Goal: Transaction & Acquisition: Purchase product/service

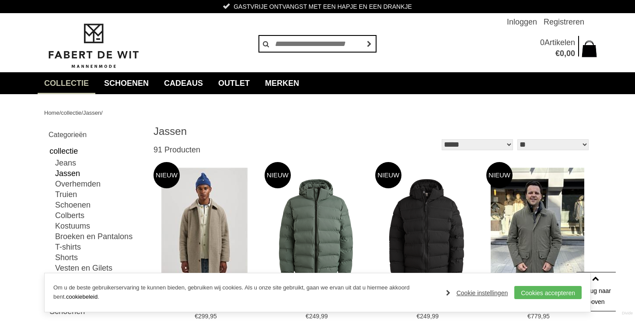
scroll to position [83, 0]
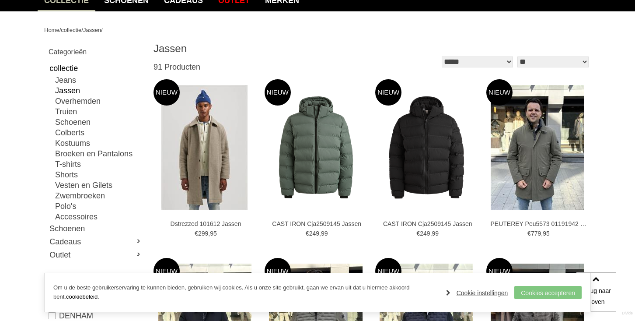
click at [523, 291] on link "Cookies accepteren" at bounding box center [547, 292] width 67 height 13
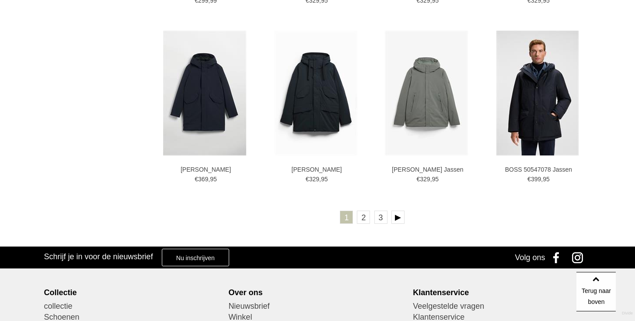
scroll to position [1567, 0]
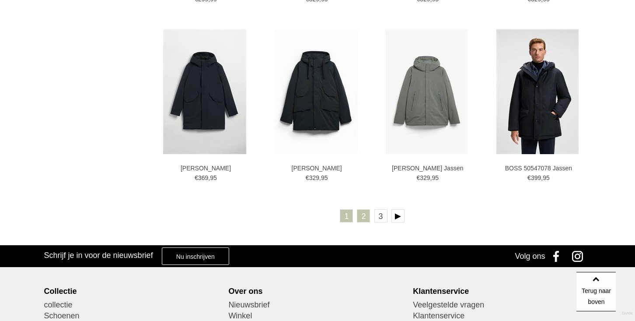
click at [364, 213] on link "2" at bounding box center [363, 215] width 13 height 13
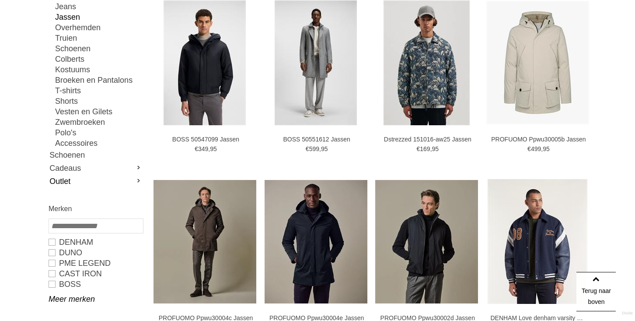
scroll to position [155, 0]
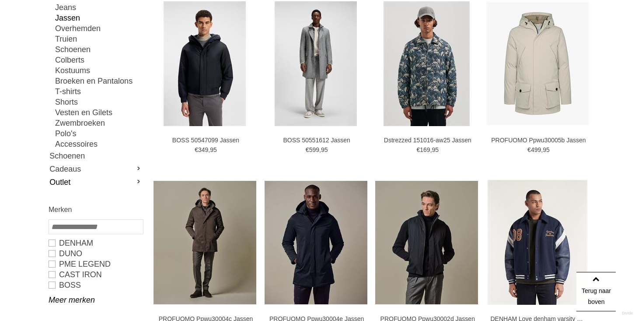
click at [126, 175] on link "Outlet" at bounding box center [96, 181] width 94 height 13
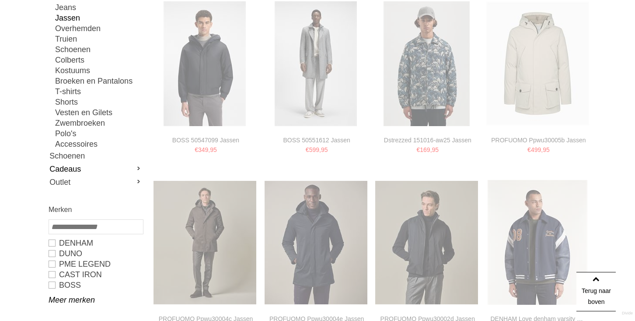
type input "*"
type input "***"
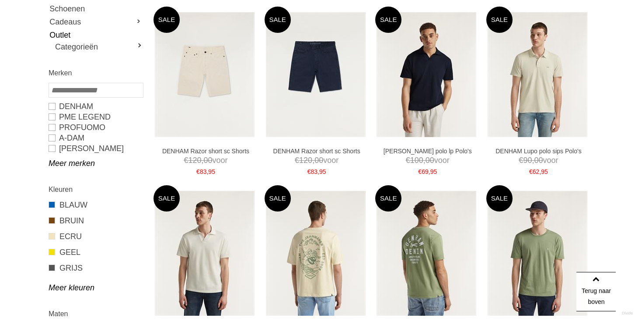
type input "*"
type input "****"
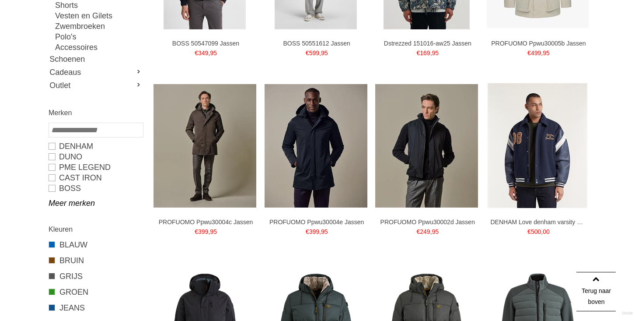
scroll to position [255, 0]
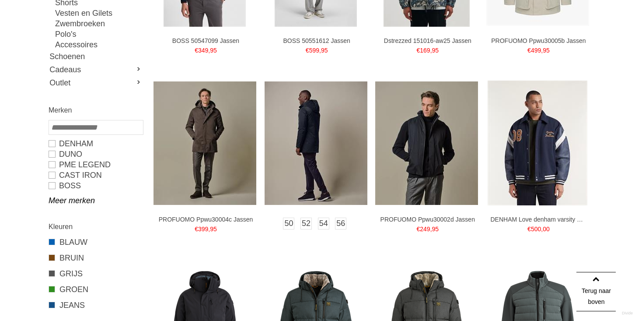
click at [321, 162] on img at bounding box center [316, 142] width 103 height 123
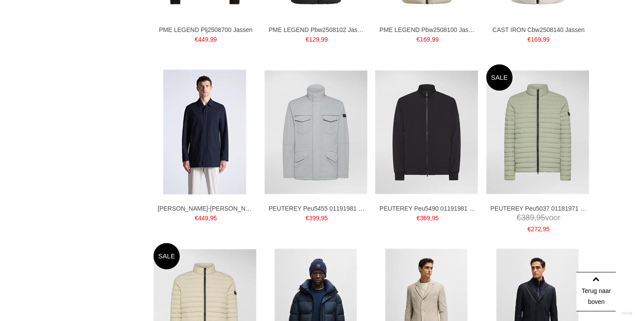
scroll to position [981, 0]
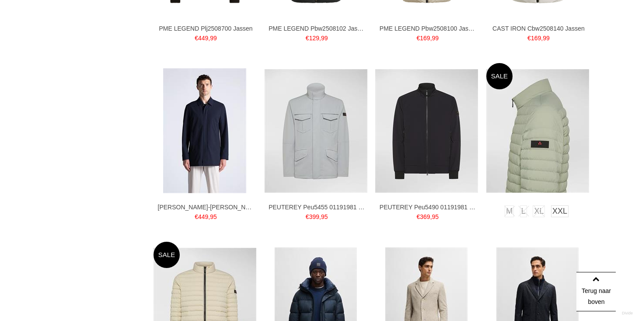
click at [533, 139] on img at bounding box center [537, 130] width 103 height 123
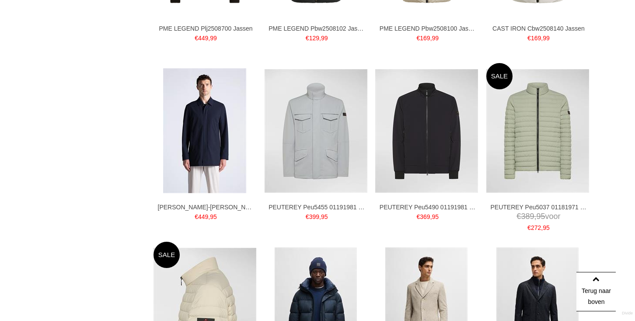
click at [213, 271] on img at bounding box center [205, 309] width 103 height 123
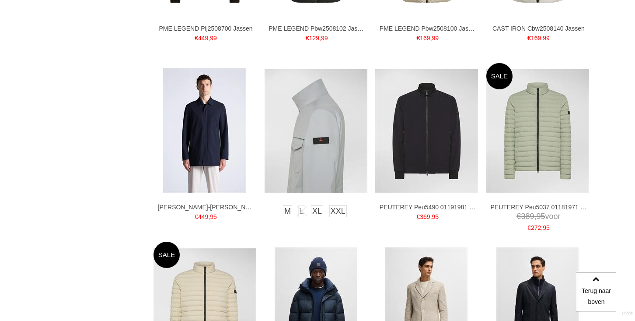
click at [322, 99] on img at bounding box center [316, 130] width 103 height 123
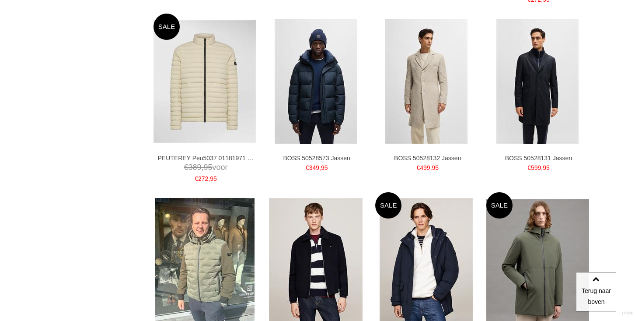
scroll to position [1210, 0]
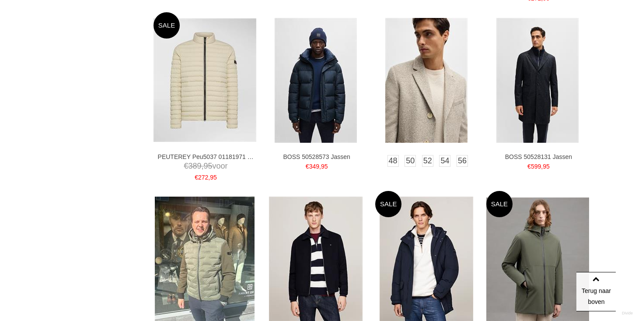
click at [419, 82] on img at bounding box center [426, 80] width 82 height 125
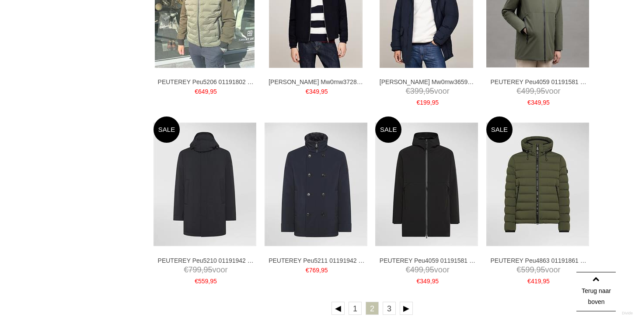
scroll to position [1470, 0]
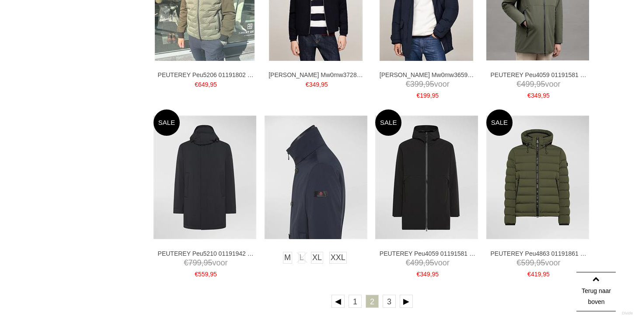
click at [324, 198] on img at bounding box center [316, 176] width 103 height 123
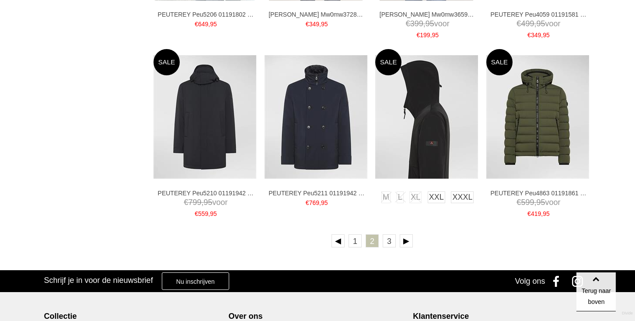
scroll to position [1533, 0]
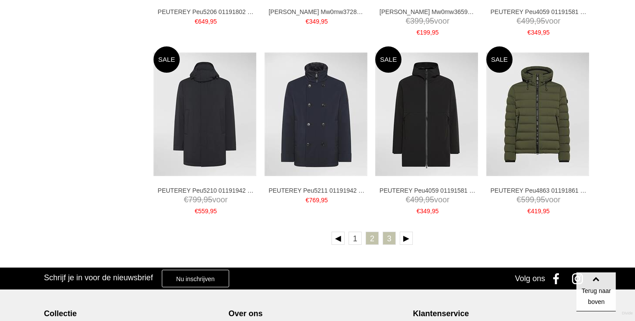
click at [386, 240] on link "3" at bounding box center [389, 237] width 13 height 13
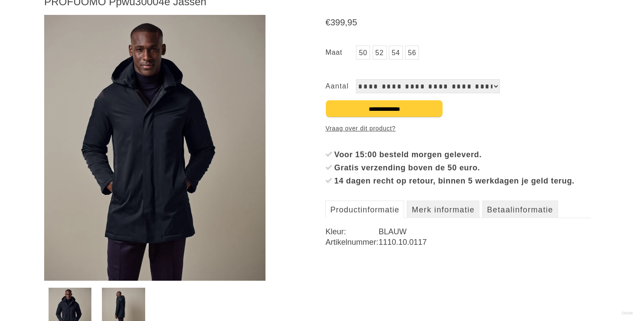
scroll to position [142, 0]
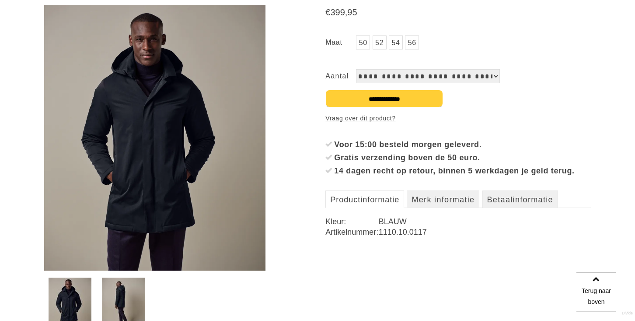
click at [132, 287] on img at bounding box center [123, 303] width 43 height 52
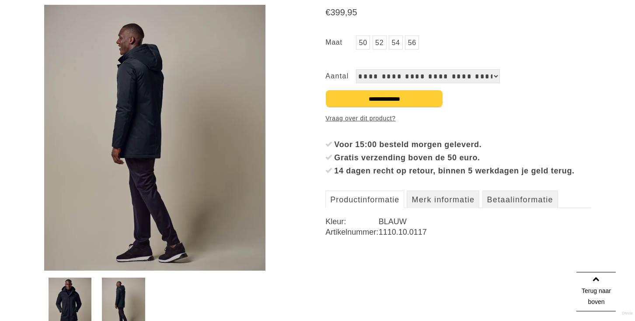
click at [91, 293] on img at bounding box center [70, 303] width 43 height 52
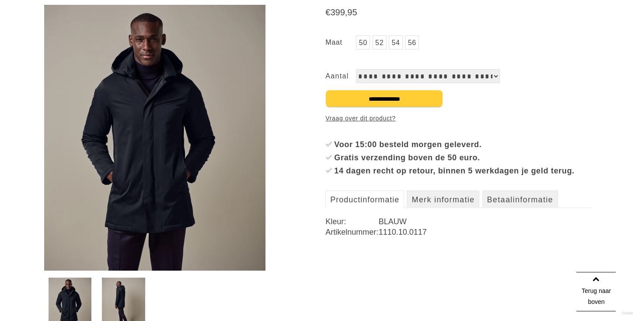
click at [168, 208] on img at bounding box center [154, 137] width 221 height 265
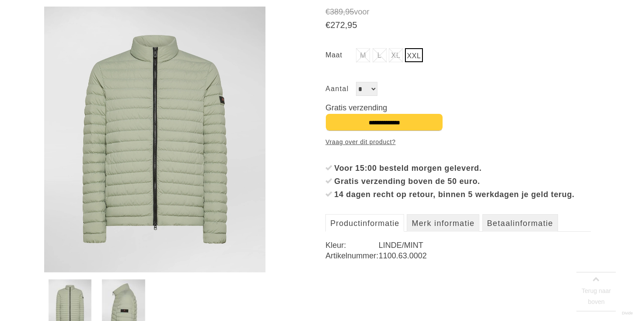
scroll to position [140, 0]
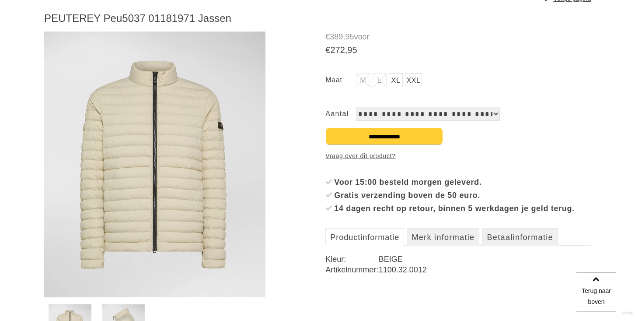
scroll to position [115, 0]
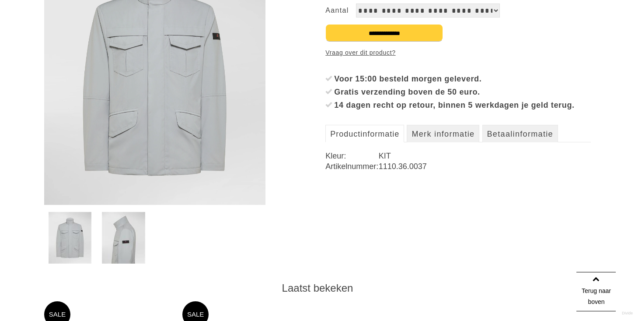
scroll to position [205, 0]
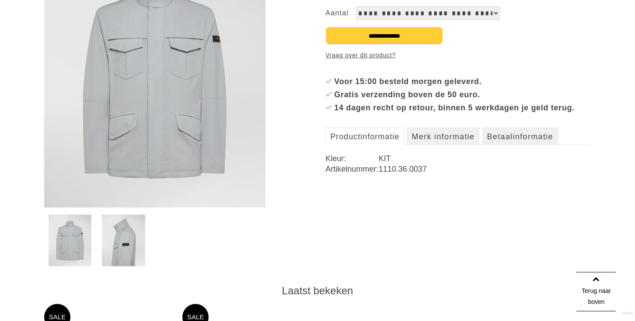
click at [124, 250] on img at bounding box center [123, 240] width 43 height 52
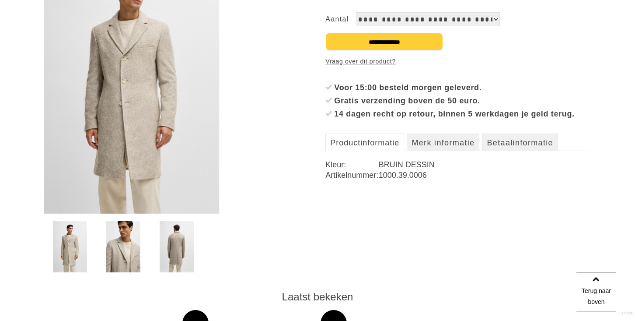
scroll to position [200, 0]
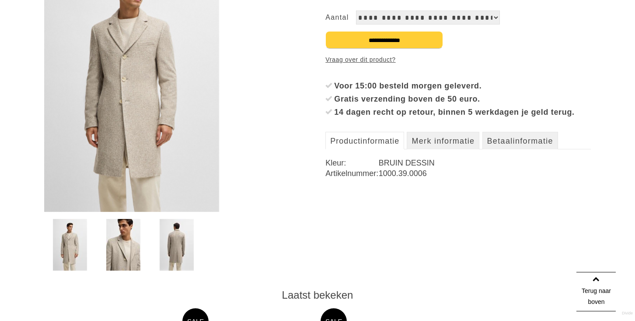
click at [186, 238] on img at bounding box center [177, 245] width 34 height 52
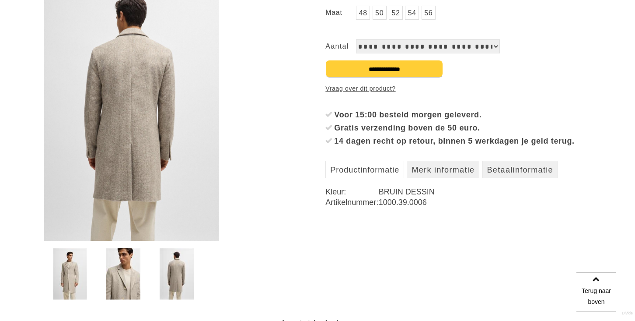
scroll to position [161, 0]
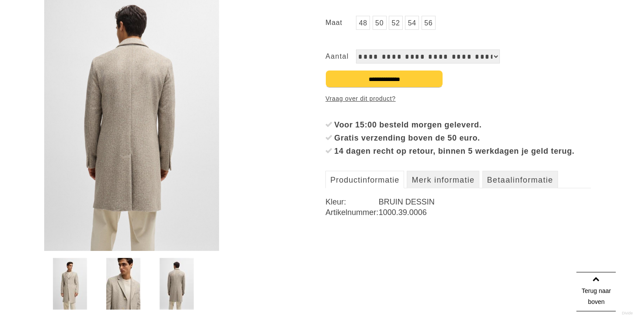
click at [117, 305] on img at bounding box center [123, 284] width 34 height 52
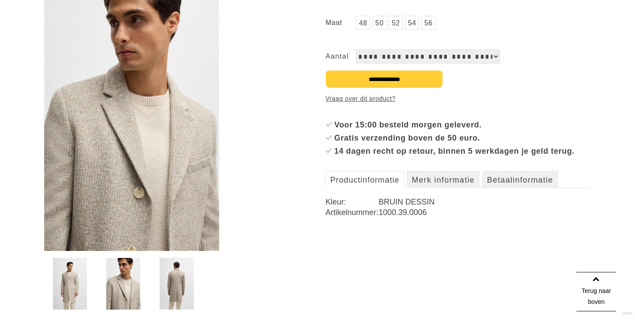
click at [72, 292] on img at bounding box center [70, 284] width 34 height 52
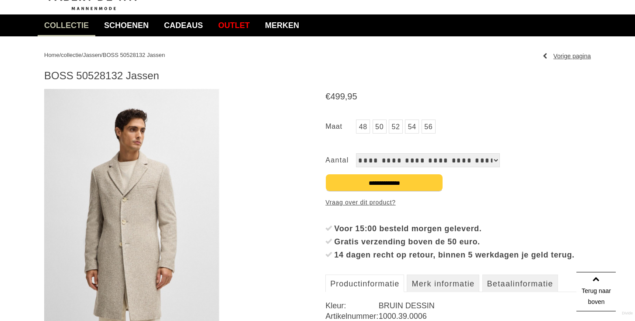
scroll to position [54, 0]
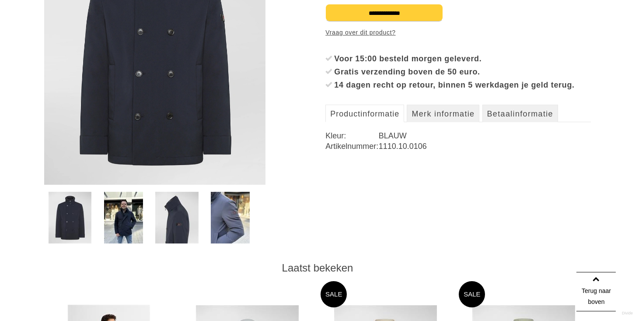
scroll to position [226, 0]
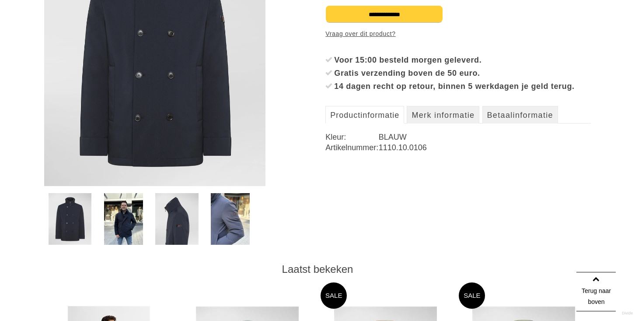
click at [123, 233] on img at bounding box center [123, 219] width 39 height 52
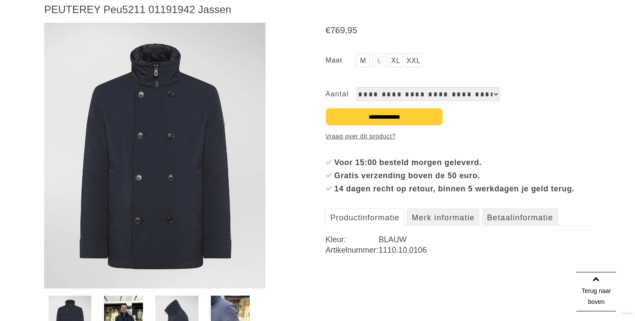
scroll to position [122, 0]
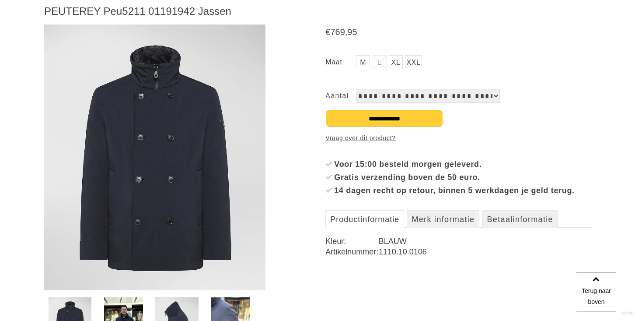
click at [126, 306] on img at bounding box center [123, 323] width 39 height 52
click at [170, 304] on img at bounding box center [176, 323] width 43 height 52
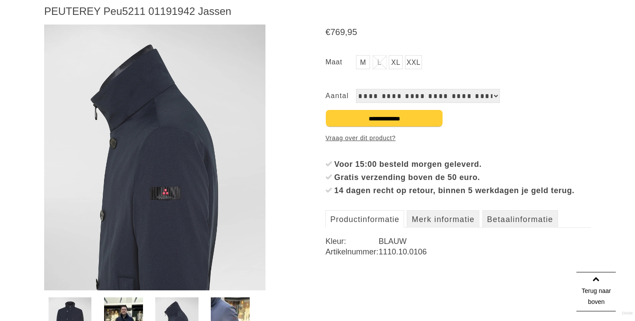
click at [133, 304] on img at bounding box center [123, 323] width 39 height 52
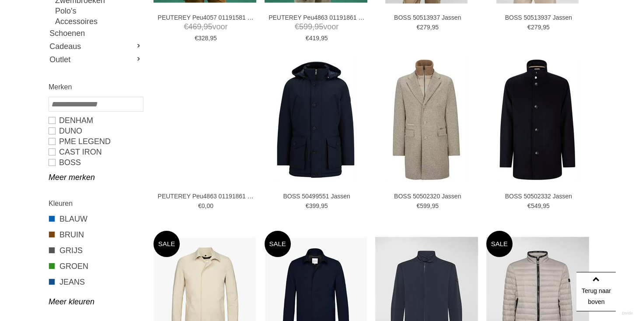
scroll to position [278, 0]
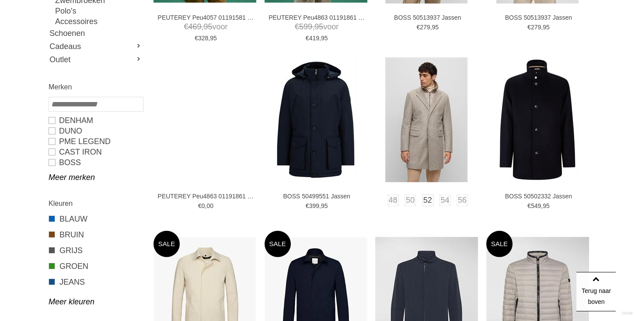
click at [452, 104] on img at bounding box center [426, 119] width 82 height 125
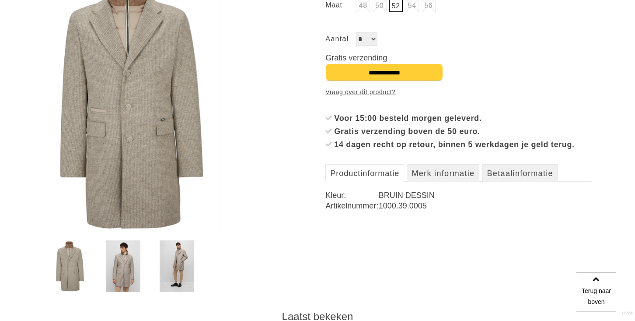
scroll to position [151, 0]
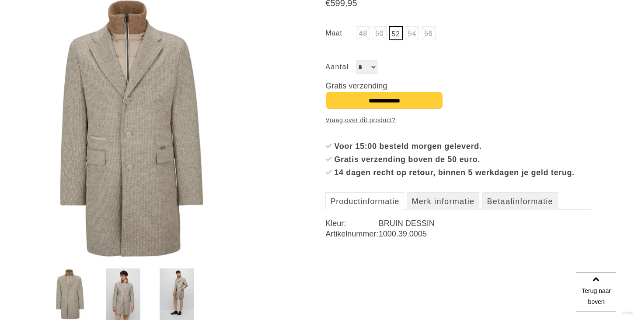
click at [130, 289] on img at bounding box center [123, 294] width 34 height 52
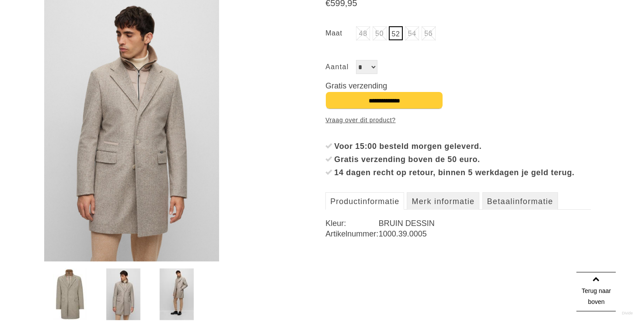
click at [183, 286] on img at bounding box center [177, 294] width 34 height 52
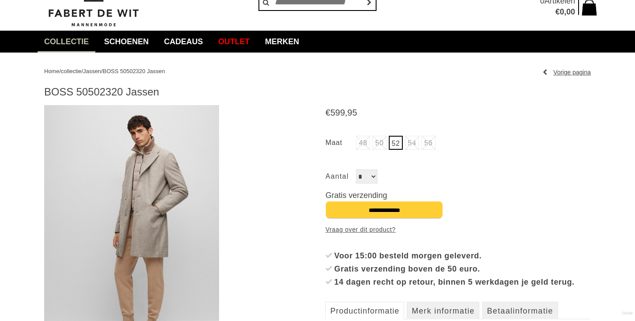
scroll to position [42, 0]
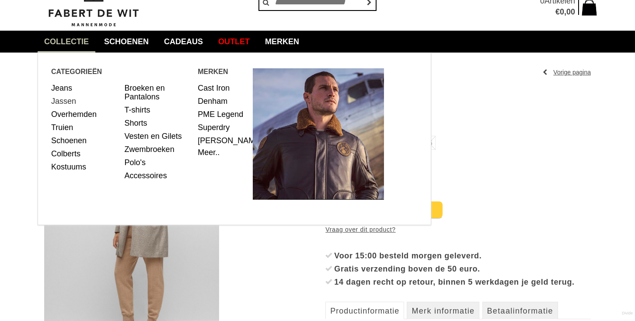
click at [63, 100] on link "Jassen" at bounding box center [84, 100] width 67 height 13
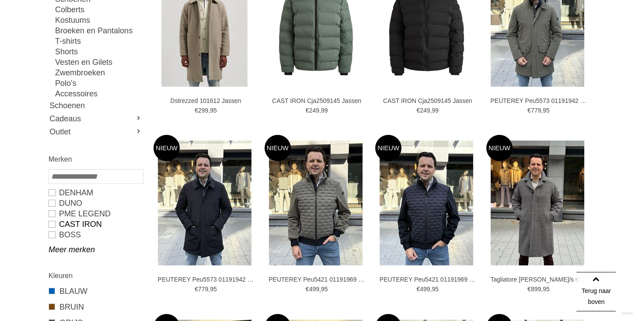
scroll to position [207, 0]
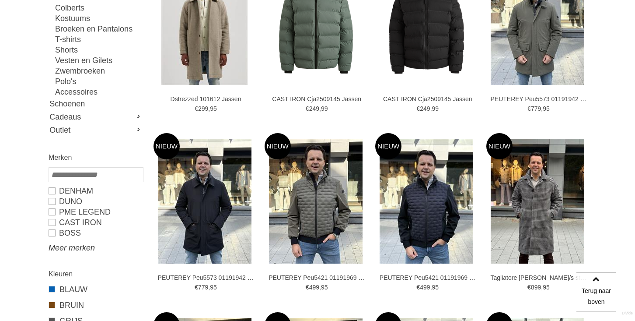
click at [80, 247] on link "Meer merken" at bounding box center [96, 247] width 94 height 10
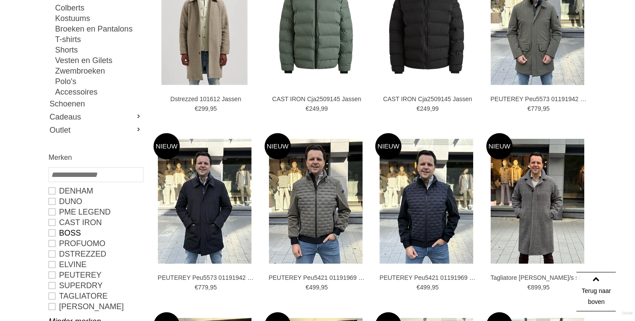
click at [51, 233] on link "BOSS" at bounding box center [96, 232] width 94 height 10
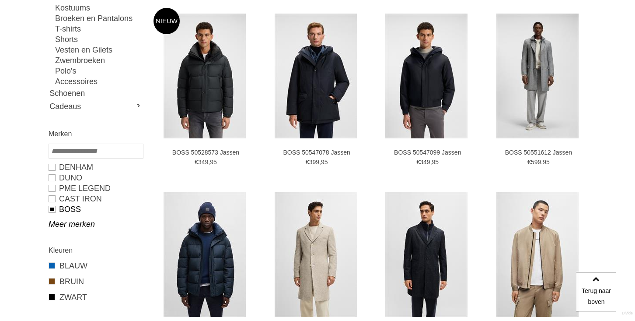
type input "***"
click at [75, 226] on link "Meer merken" at bounding box center [96, 224] width 94 height 10
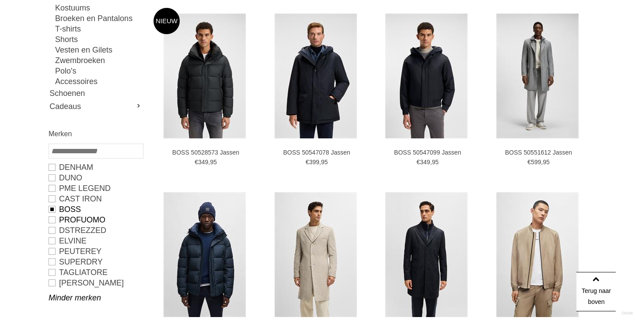
click at [53, 219] on link "PROFUOMO" at bounding box center [96, 219] width 94 height 10
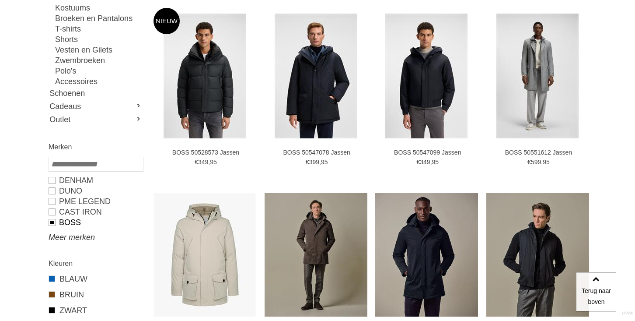
click at [60, 237] on link "Meer merken" at bounding box center [96, 237] width 94 height 10
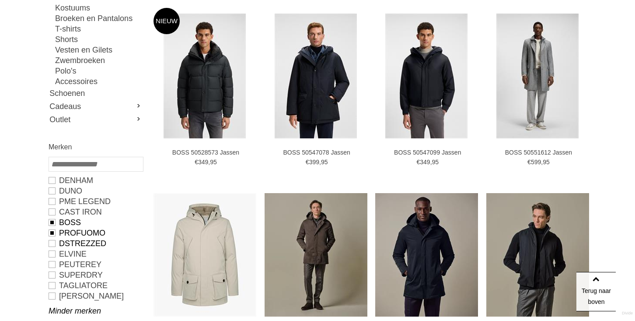
click at [53, 244] on link "Dstrezzed" at bounding box center [96, 243] width 94 height 10
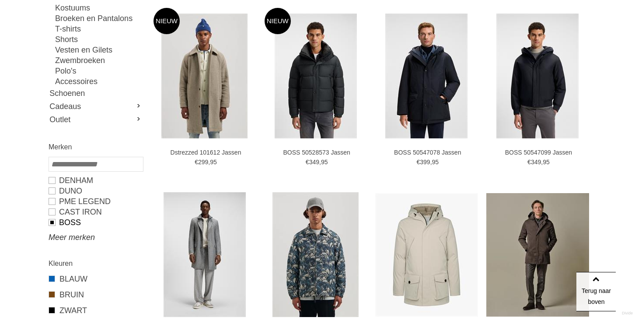
click at [70, 241] on link "Meer merken" at bounding box center [96, 237] width 94 height 10
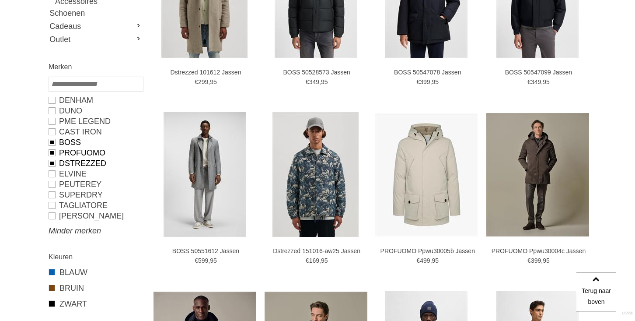
scroll to position [293, 0]
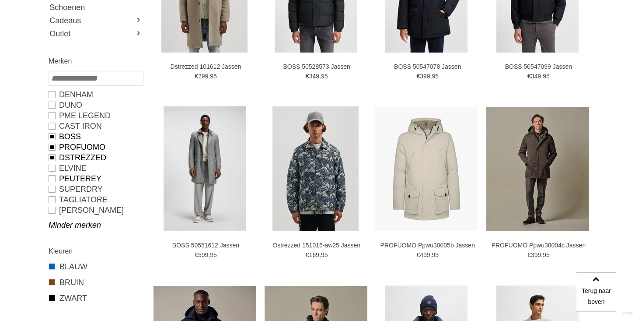
click at [50, 178] on link "PEUTEREY" at bounding box center [96, 178] width 94 height 10
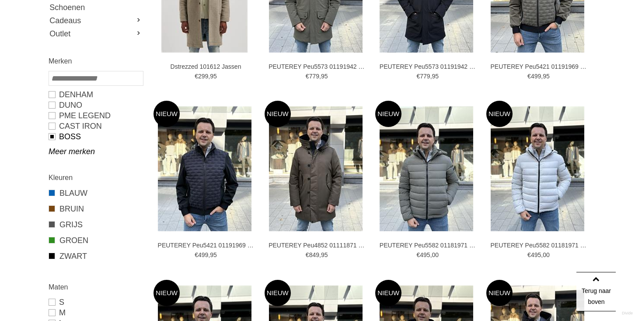
type input "*"
type input "***"
click at [72, 156] on link "Meer merken" at bounding box center [96, 151] width 94 height 10
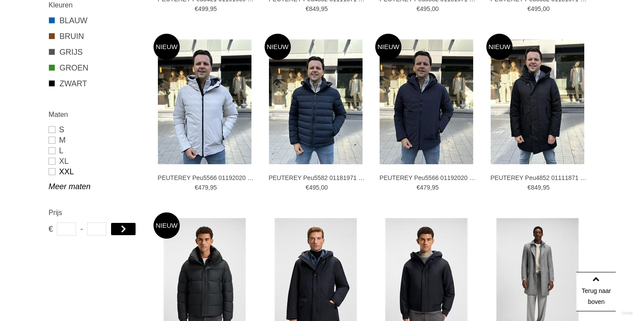
scroll to position [539, 0]
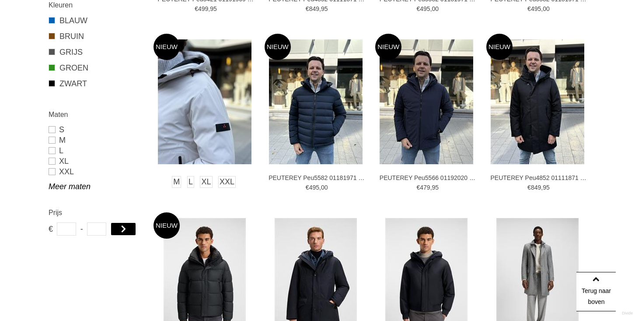
click at [214, 107] on img at bounding box center [205, 101] width 94 height 125
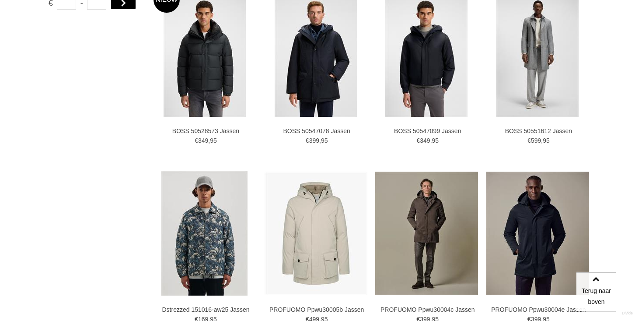
scroll to position [766, 0]
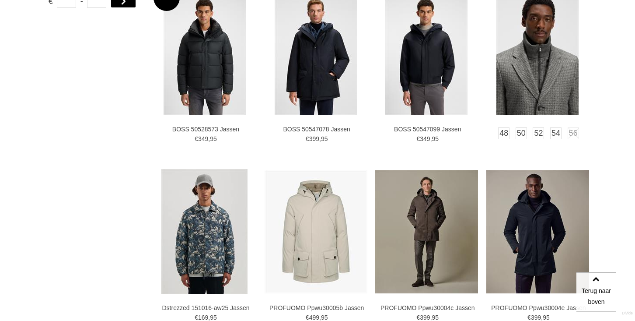
click at [531, 66] on img at bounding box center [537, 52] width 82 height 125
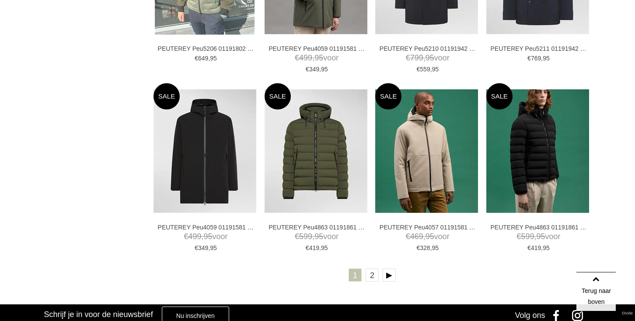
scroll to position [1570, 0]
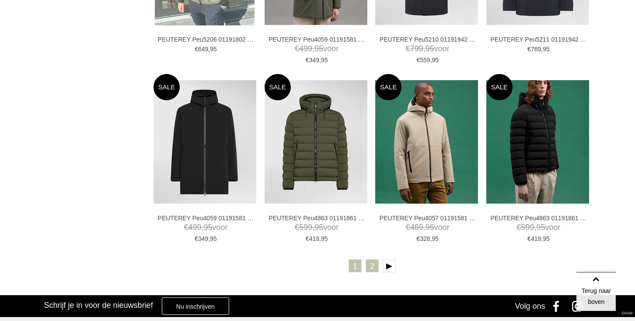
click at [373, 265] on link "2" at bounding box center [372, 265] width 13 height 13
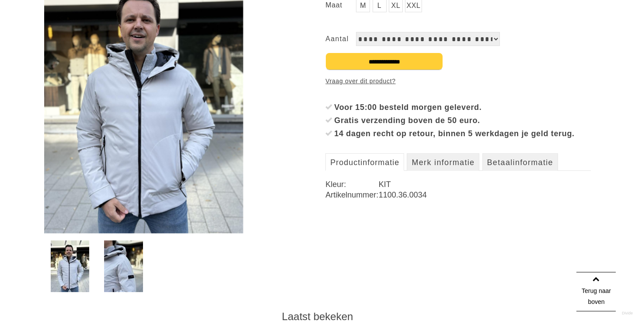
scroll to position [182, 0]
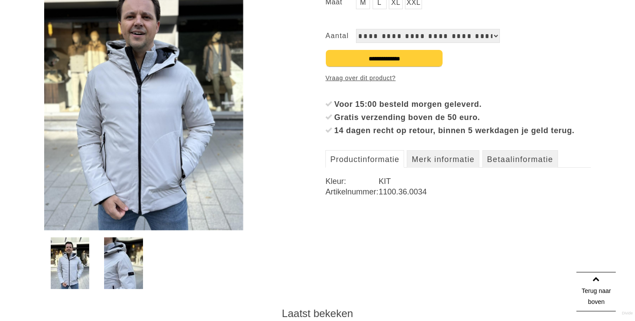
click at [135, 259] on img at bounding box center [123, 263] width 39 height 52
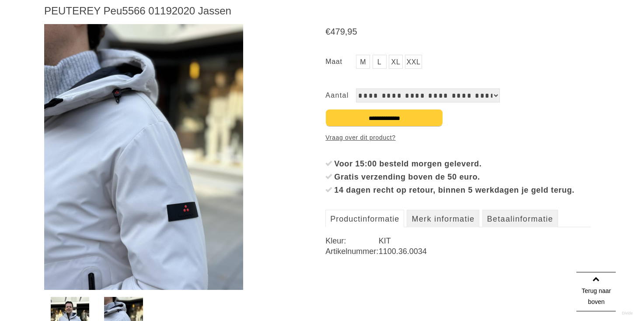
scroll to position [122, 0]
click at [152, 140] on img at bounding box center [143, 156] width 199 height 265
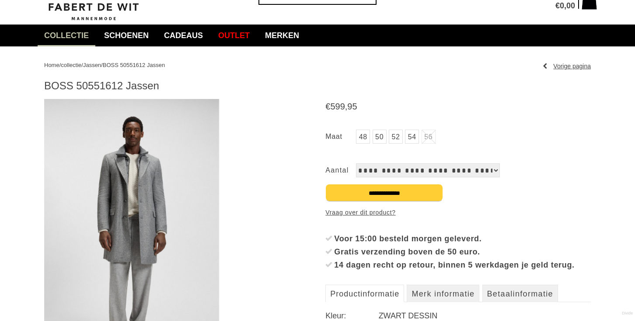
scroll to position [56, 0]
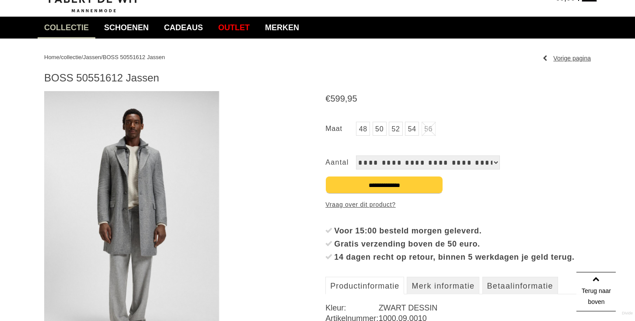
click at [169, 191] on img at bounding box center [131, 223] width 175 height 265
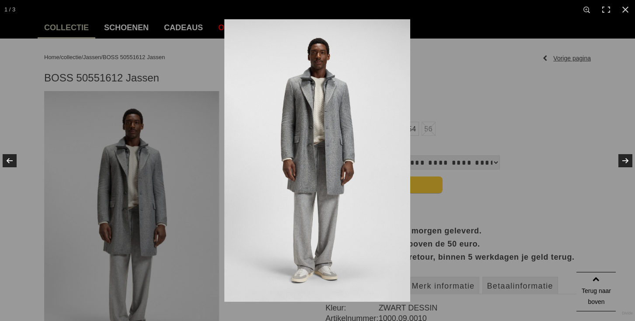
click at [336, 111] on img at bounding box center [317, 160] width 186 height 282
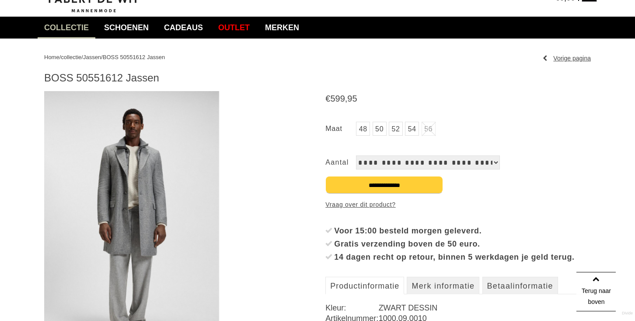
click at [381, 130] on link "50" at bounding box center [380, 129] width 14 height 14
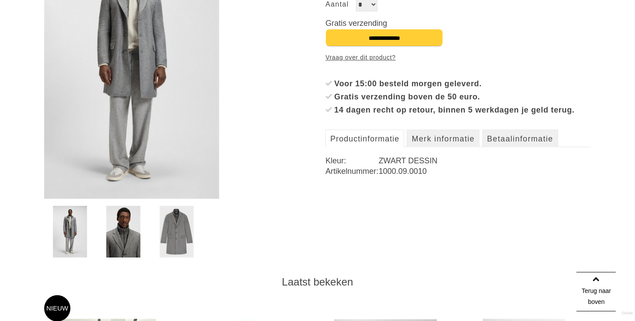
scroll to position [216, 0]
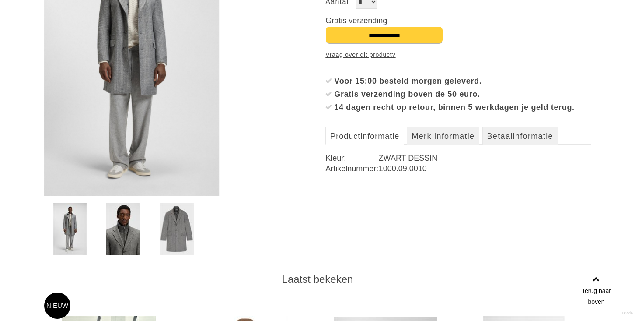
click at [179, 225] on img at bounding box center [177, 229] width 34 height 52
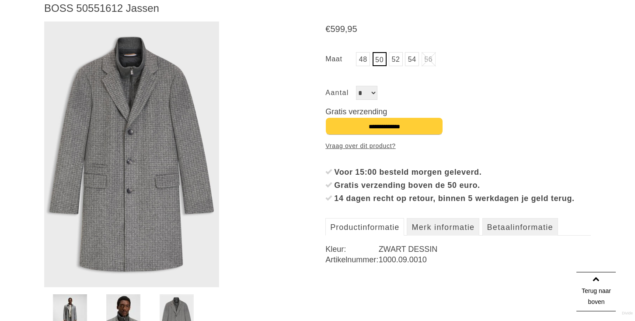
scroll to position [125, 0]
click at [115, 312] on img at bounding box center [123, 320] width 34 height 52
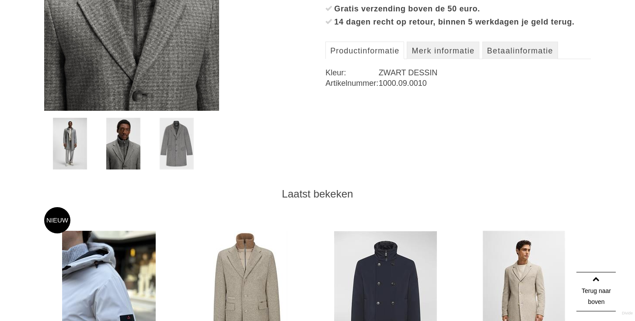
scroll to position [302, 0]
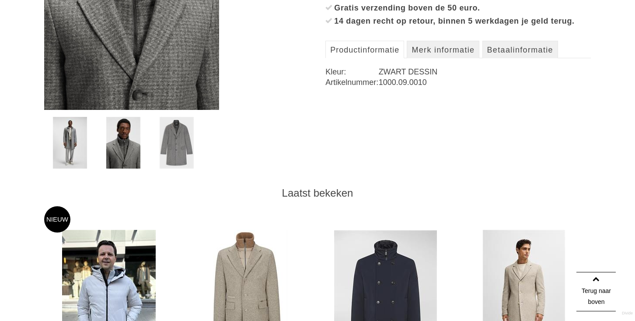
click at [75, 140] on img at bounding box center [70, 143] width 34 height 52
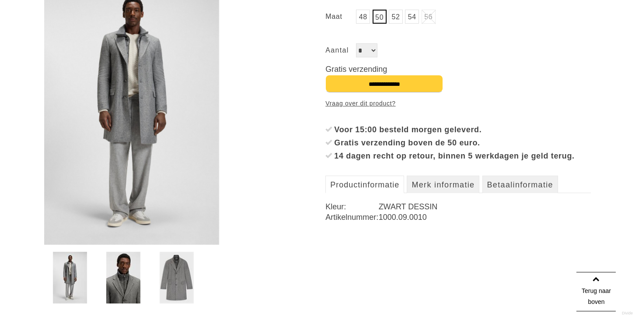
scroll to position [171, 0]
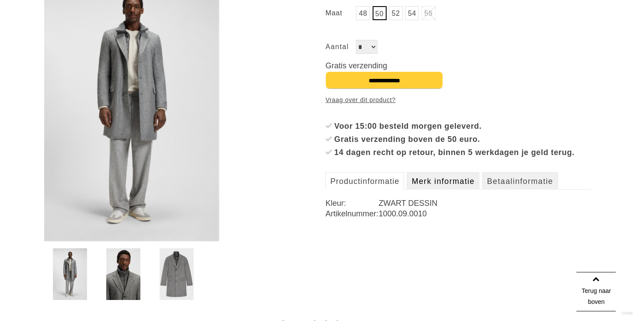
click at [433, 189] on link "Merk informatie" at bounding box center [443, 180] width 73 height 17
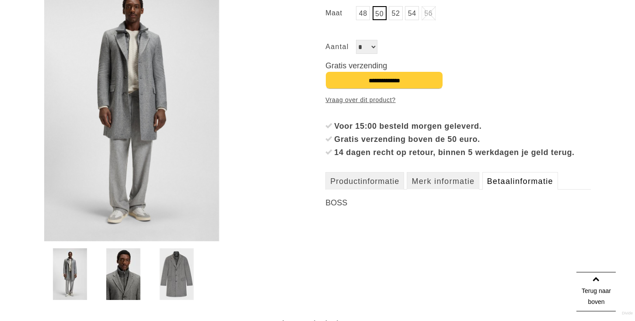
click at [499, 188] on link "Betaalinformatie" at bounding box center [520, 180] width 76 height 17
click at [404, 189] on link "Productinformatie" at bounding box center [364, 180] width 79 height 17
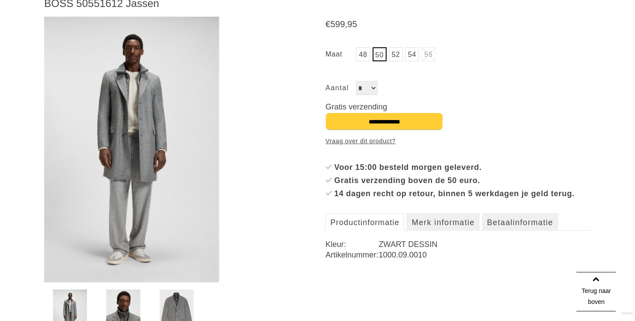
scroll to position [129, 0]
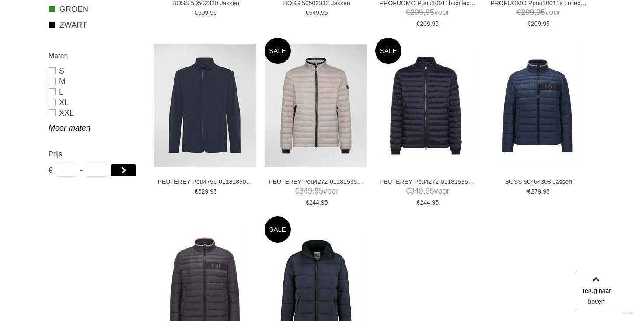
scroll to position [524, 0]
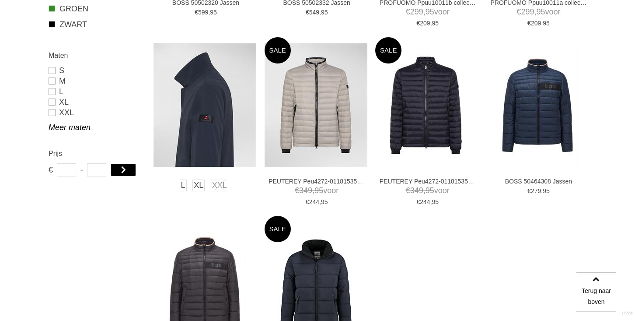
click at [204, 122] on img at bounding box center [205, 104] width 103 height 123
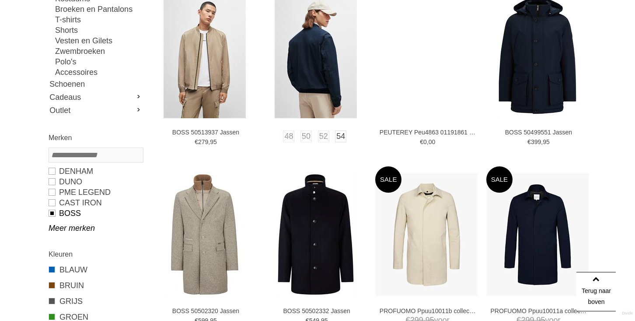
scroll to position [218, 0]
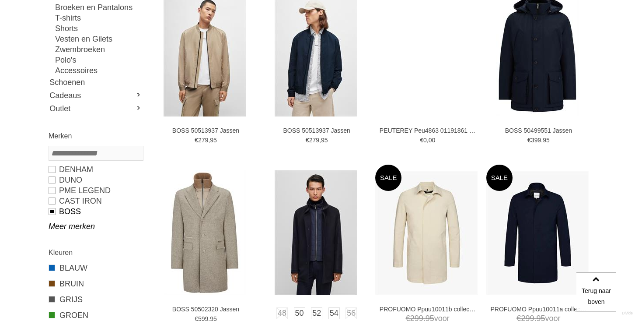
click at [321, 212] on img at bounding box center [316, 232] width 82 height 125
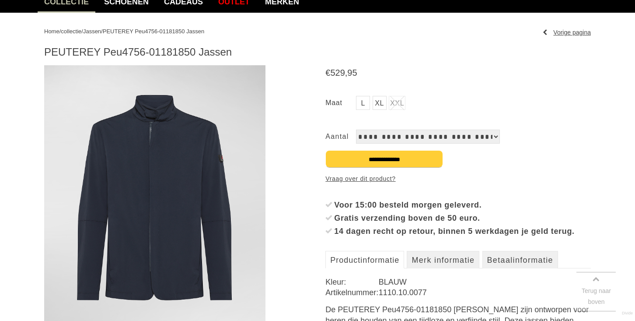
scroll to position [92, 0]
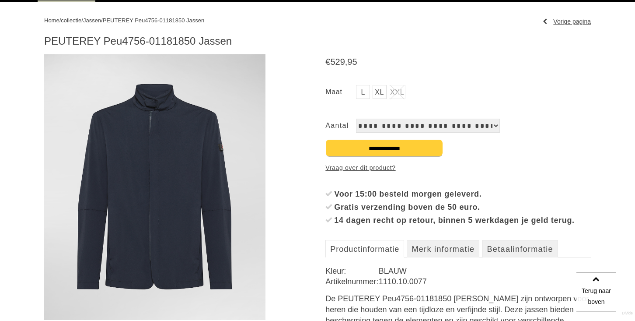
click at [216, 191] on img at bounding box center [154, 186] width 221 height 265
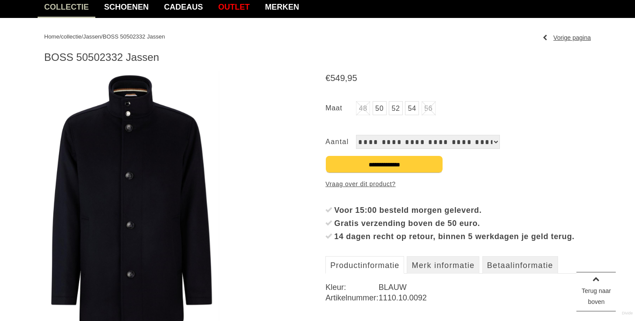
scroll to position [102, 0]
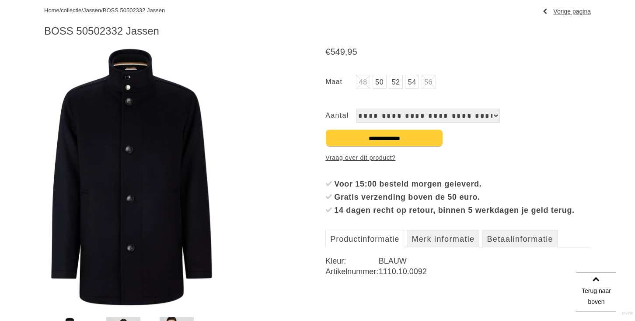
click at [175, 180] on img at bounding box center [131, 176] width 175 height 265
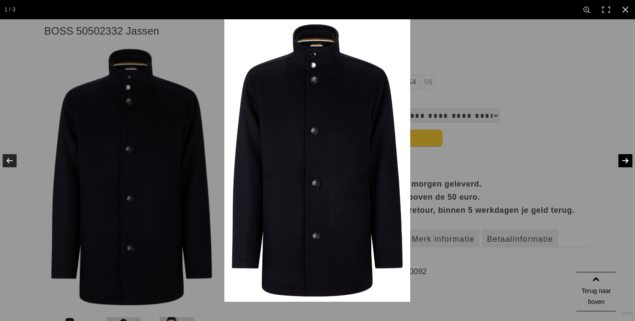
click at [626, 161] on link at bounding box center [619, 161] width 31 height 44
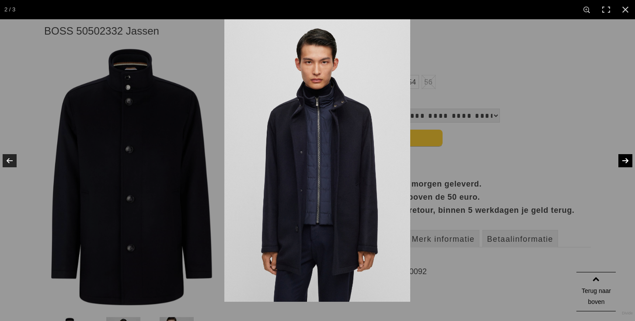
click at [626, 161] on link at bounding box center [619, 161] width 31 height 44
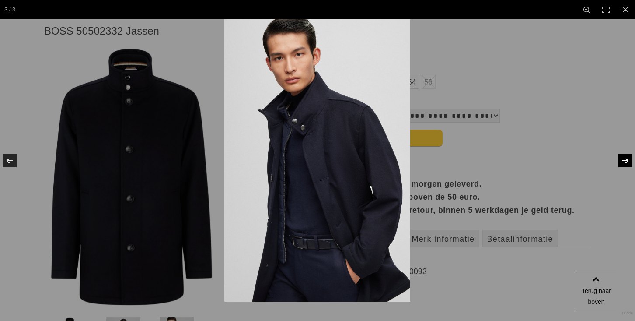
click at [626, 161] on link at bounding box center [619, 161] width 31 height 44
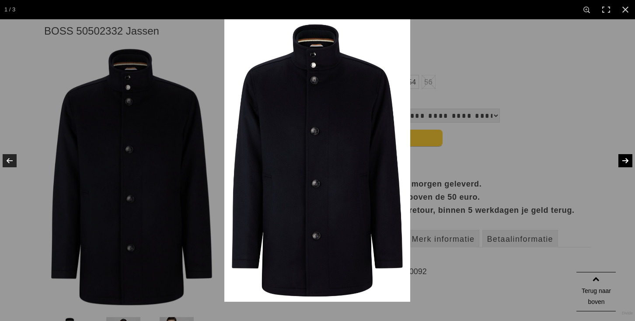
click at [626, 161] on link at bounding box center [619, 161] width 31 height 44
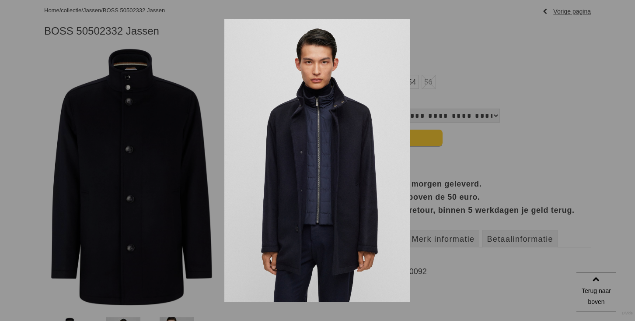
click at [626, 161] on link at bounding box center [619, 161] width 31 height 44
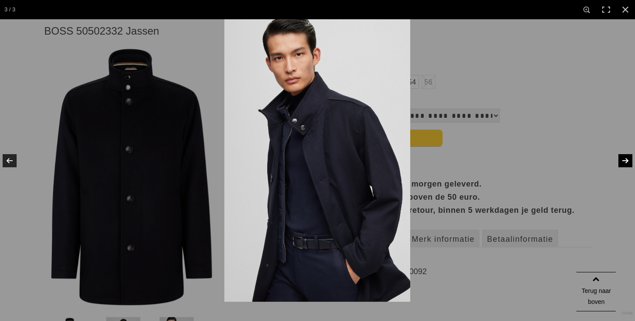
click at [626, 161] on link at bounding box center [619, 161] width 31 height 44
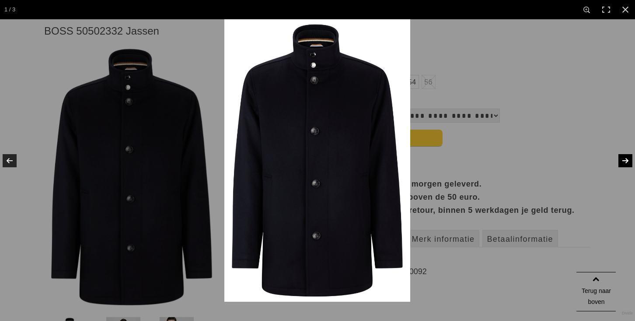
click at [626, 161] on link at bounding box center [619, 161] width 31 height 44
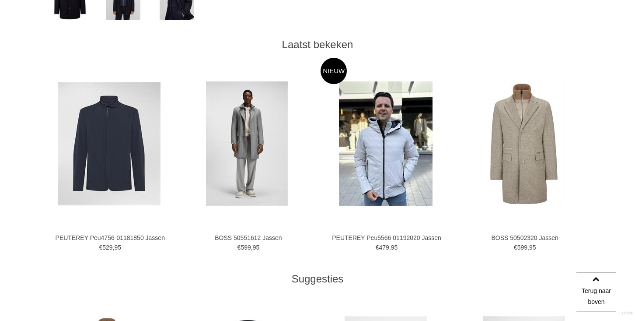
scroll to position [452, 0]
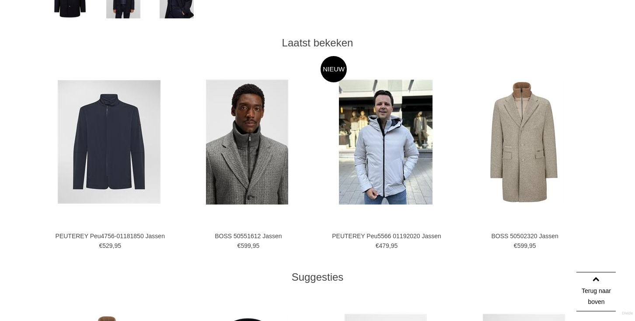
click at [251, 143] on img at bounding box center [247, 142] width 82 height 125
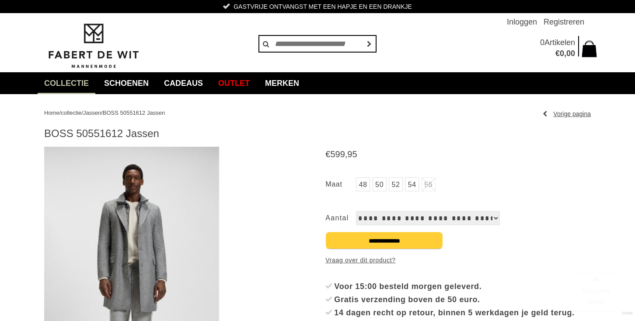
scroll to position [235, 0]
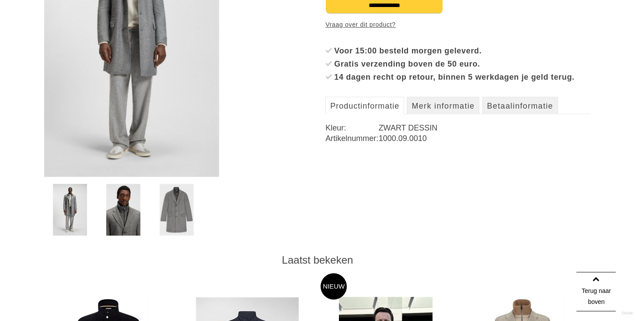
click at [104, 206] on link at bounding box center [123, 210] width 51 height 52
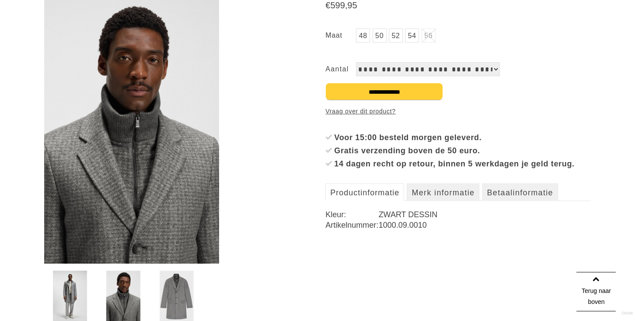
scroll to position [149, 0]
